Goal: Transaction & Acquisition: Purchase product/service

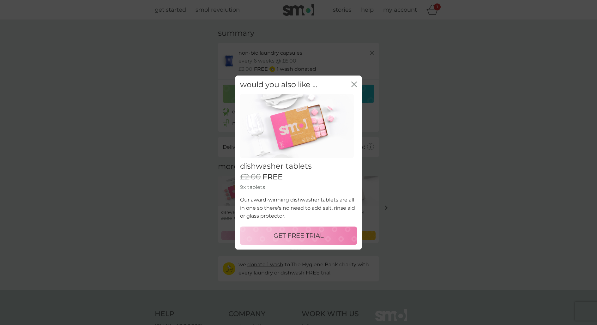
click at [272, 237] on div "GET FREE TRIAL" at bounding box center [298, 235] width 104 height 10
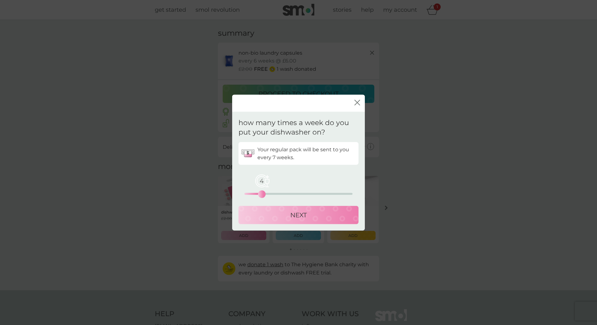
drag, startPoint x: 242, startPoint y: 194, endPoint x: 260, endPoint y: 194, distance: 17.4
click at [260, 194] on div "4" at bounding box center [261, 194] width 3 height 3
click at [264, 219] on div "NEXT" at bounding box center [298, 215] width 107 height 10
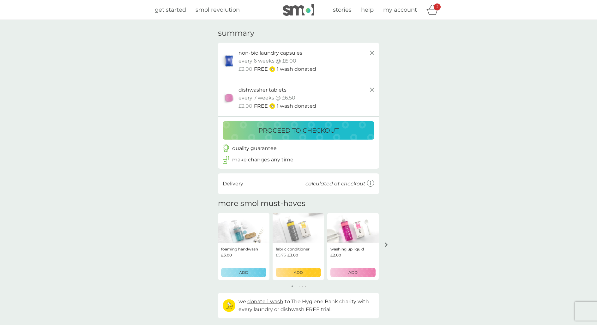
click at [287, 131] on p "proceed to checkout" at bounding box center [298, 130] width 80 height 10
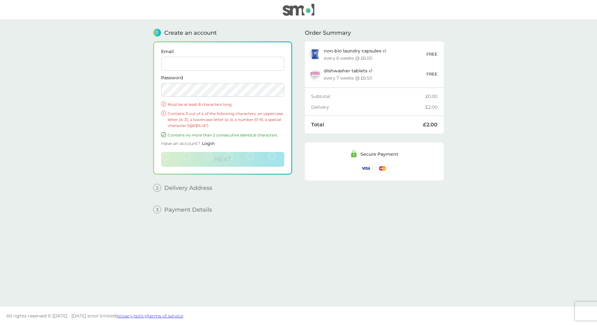
click at [186, 60] on input "Email" at bounding box center [222, 64] width 123 height 14
type input "beccaingram92@outlook.com"
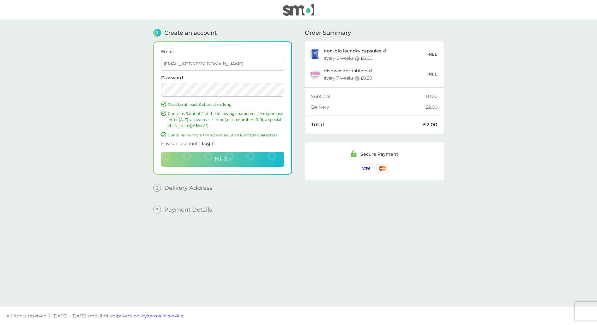
click at [191, 159] on button "Next" at bounding box center [222, 159] width 123 height 15
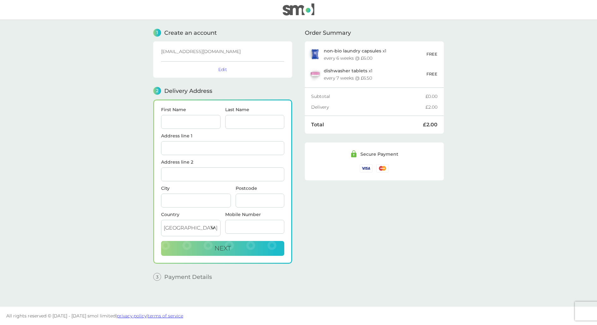
click at [185, 123] on input "First Name" at bounding box center [190, 122] width 59 height 14
type input "[PERSON_NAME]"
type input "[STREET_ADDRESS]"
type input "[GEOGRAPHIC_DATA]"
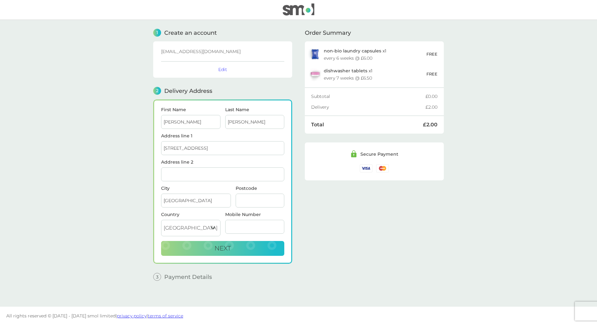
type input "E9 5EB"
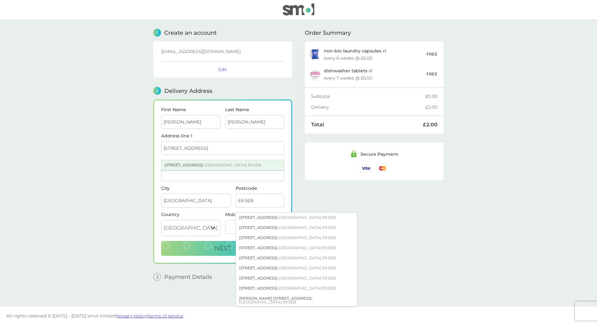
click at [191, 163] on div "87 Harrowgate Road - London E9 5EB" at bounding box center [222, 165] width 123 height 10
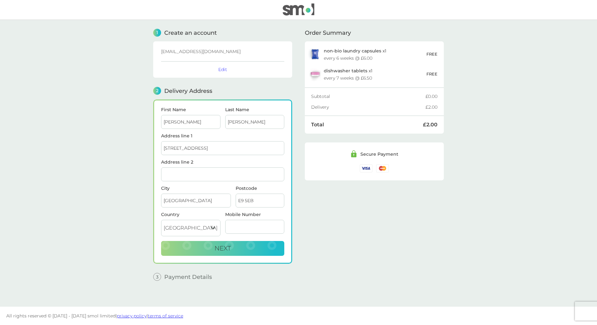
click at [231, 224] on input "Mobile Number" at bounding box center [254, 227] width 59 height 14
type input "07814 155916"
click at [229, 242] on button "Next" at bounding box center [222, 248] width 123 height 15
checkbox input "true"
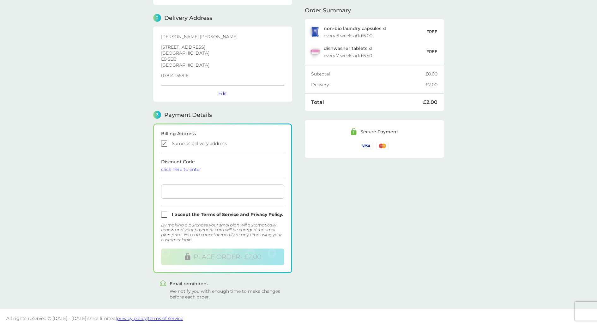
scroll to position [75, 0]
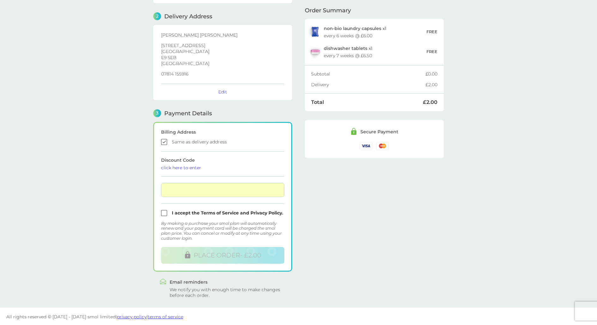
click at [162, 211] on input "checkbox" at bounding box center [222, 213] width 123 height 6
checkbox input "true"
click at [277, 192] on div at bounding box center [222, 190] width 123 height 14
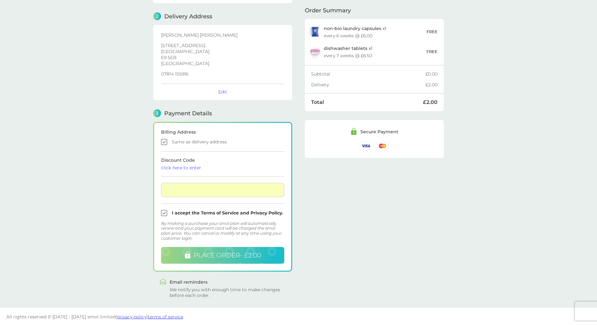
click at [217, 256] on span "PLACE ORDER - £2.00" at bounding box center [228, 255] width 68 height 8
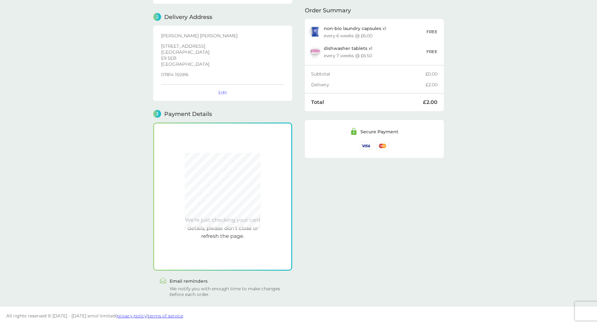
scroll to position [73, 0]
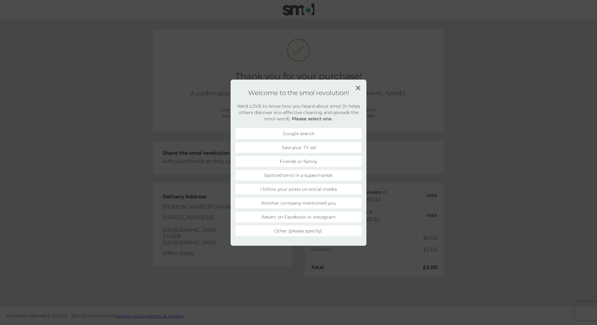
click at [360, 87] on img at bounding box center [358, 88] width 5 height 5
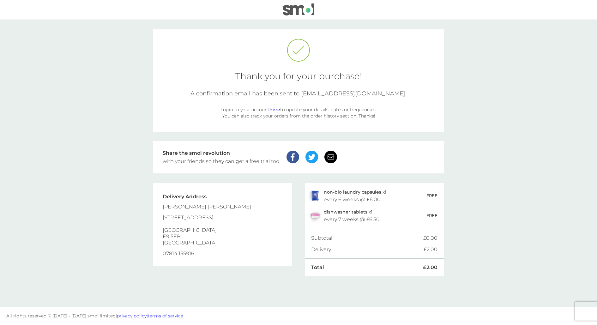
click at [299, 13] on img at bounding box center [299, 9] width 32 height 12
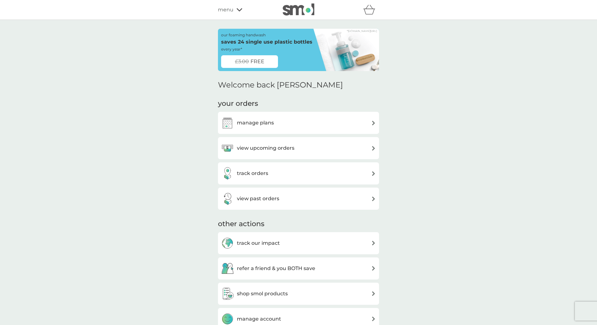
click at [259, 123] on h3 "manage plans" at bounding box center [255, 123] width 37 height 8
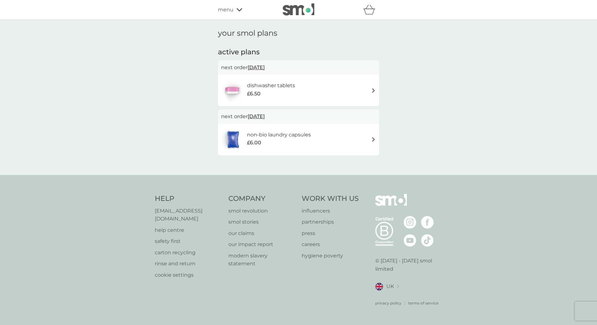
click at [262, 140] on div "£6.00" at bounding box center [279, 143] width 64 height 8
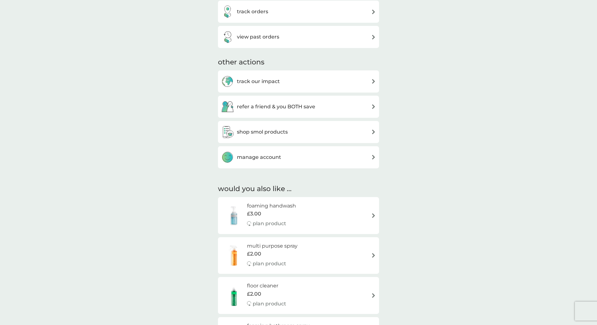
scroll to position [166, 0]
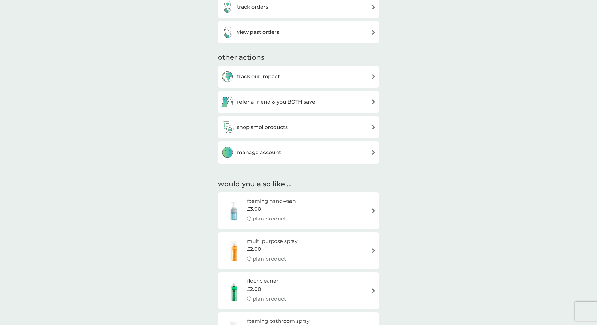
click at [260, 152] on h3 "manage account" at bounding box center [259, 152] width 44 height 8
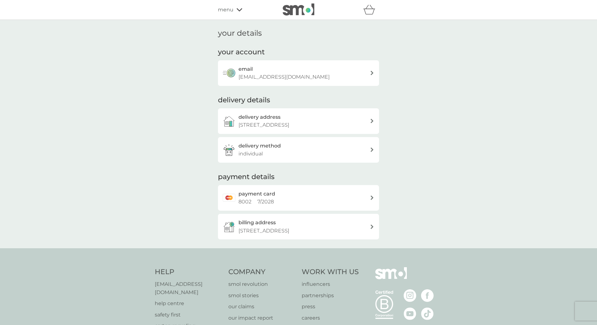
scroll to position [65, 0]
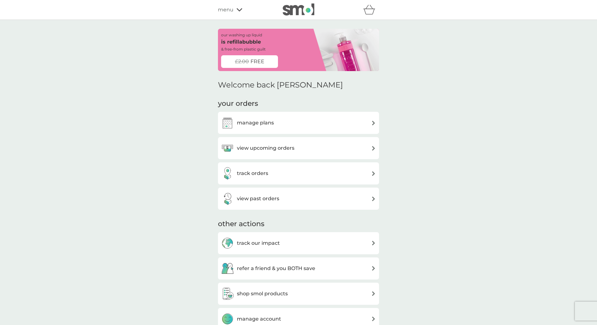
click at [254, 122] on h3 "manage plans" at bounding box center [255, 123] width 37 height 8
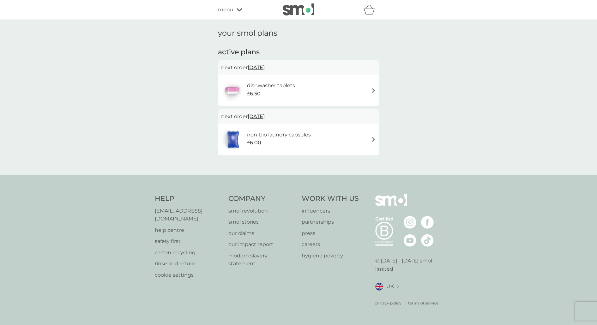
click at [259, 94] on span "£6.50" at bounding box center [254, 94] width 14 height 8
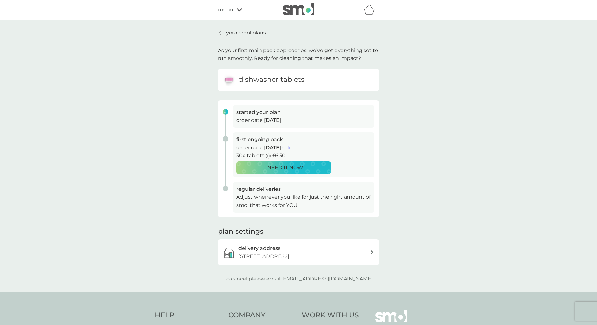
click at [275, 282] on p "to cancel please email help@smolproducts.com" at bounding box center [298, 279] width 148 height 8
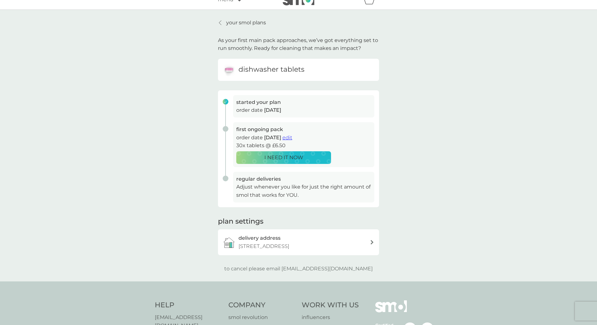
click at [278, 239] on h3 "delivery address" at bounding box center [259, 238] width 42 height 8
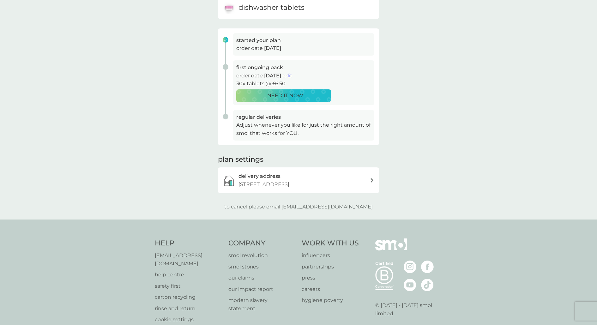
scroll to position [109, 0]
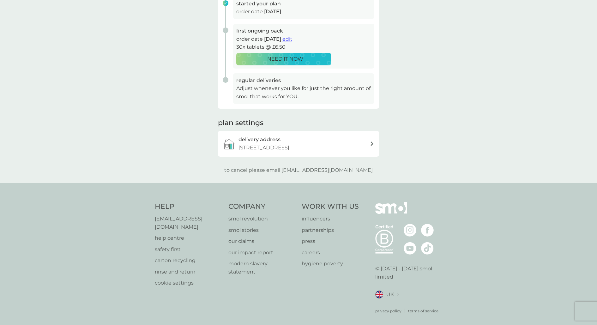
click at [166, 234] on p "help centre" at bounding box center [188, 238] width 67 height 8
